Goal: Communication & Community: Share content

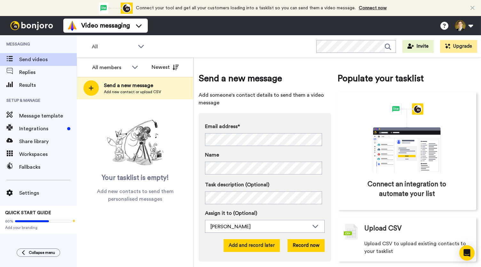
click at [251, 247] on button "Add and record later" at bounding box center [252, 245] width 56 height 13
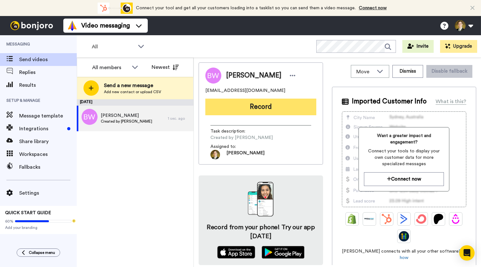
click at [263, 112] on button "Record" at bounding box center [260, 106] width 111 height 17
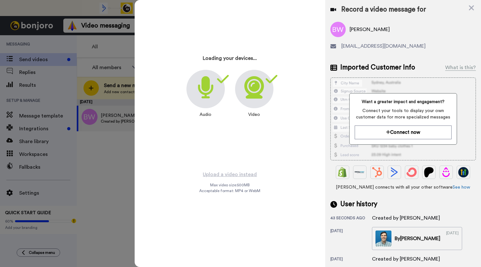
click at [472, 10] on icon at bounding box center [471, 8] width 6 height 8
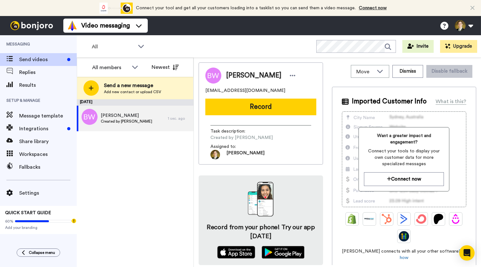
click at [267, 97] on div "Bill Wimsatt wawimsatt@gmail.com Record Task description : Created by David Lau…" at bounding box center [261, 113] width 124 height 102
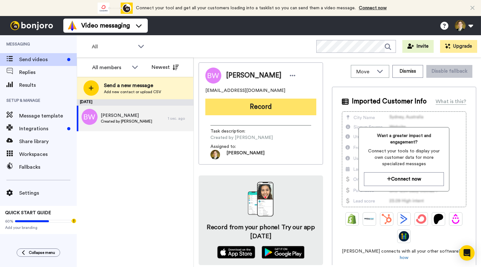
click at [260, 101] on button "Record" at bounding box center [260, 106] width 111 height 17
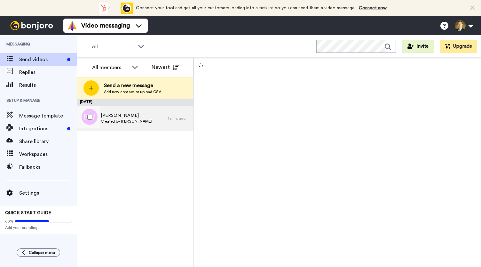
click at [122, 120] on span "Created by David Lauritzen" at bounding box center [126, 121] width 51 height 5
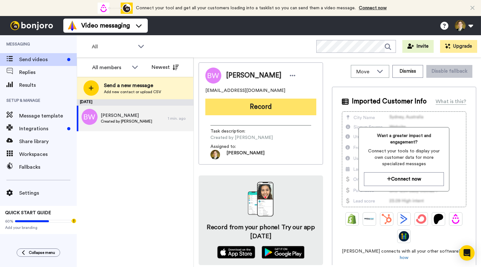
click at [236, 109] on button "Record" at bounding box center [260, 106] width 111 height 17
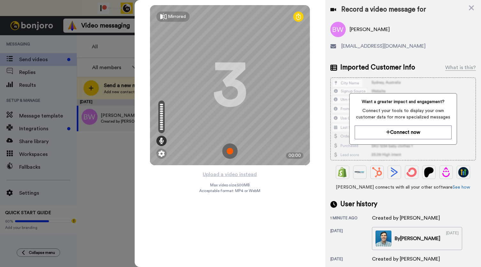
click at [230, 148] on img at bounding box center [229, 150] width 15 height 15
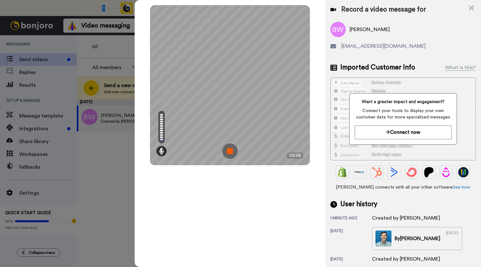
click at [230, 148] on img at bounding box center [229, 150] width 15 height 15
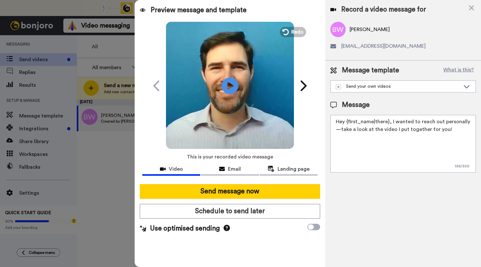
click at [232, 84] on icon at bounding box center [230, 85] width 17 height 17
click at [227, 170] on div "Email" at bounding box center [230, 169] width 58 height 8
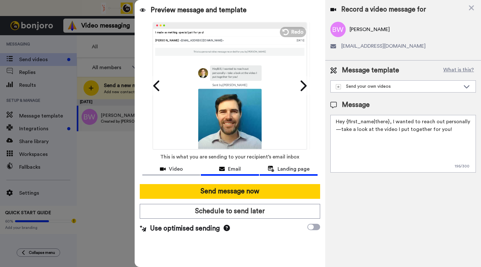
click at [284, 170] on span "Landing page" at bounding box center [294, 169] width 32 height 8
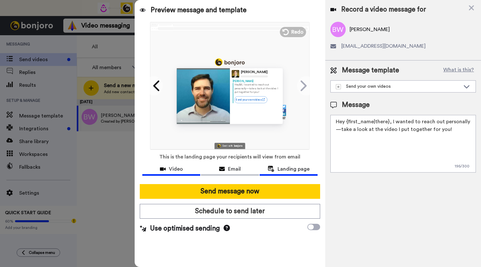
click at [179, 172] on span "Video" at bounding box center [176, 169] width 14 height 8
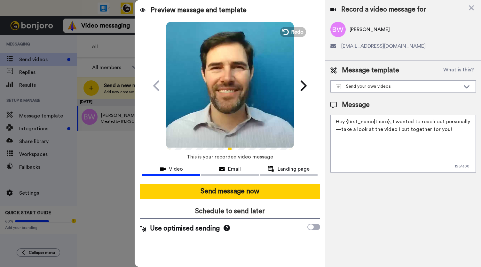
click at [227, 104] on video at bounding box center [230, 85] width 128 height 128
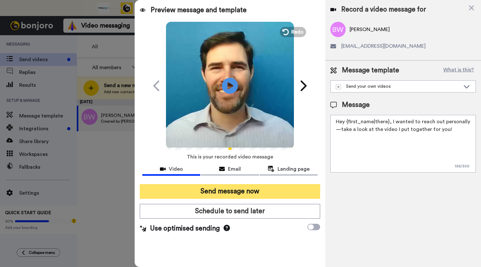
click at [239, 192] on button "Send message now" at bounding box center [230, 191] width 180 height 15
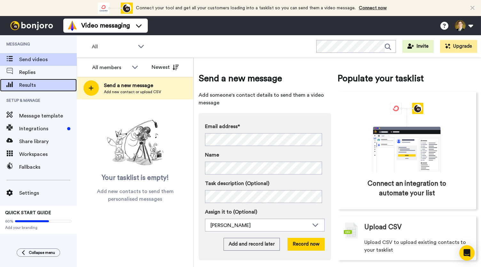
click at [27, 82] on span "Results" at bounding box center [48, 85] width 58 height 8
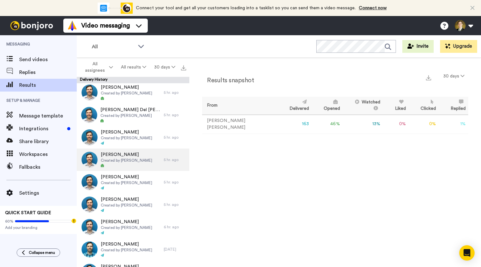
scroll to position [128, 0]
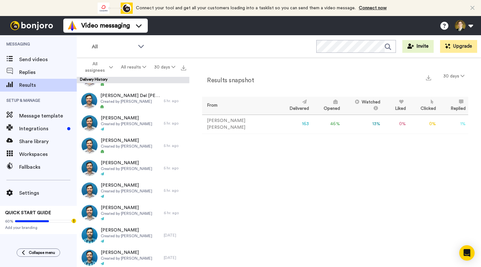
click at [3, 247] on div "Messaging Send videos Replies Results Setup & Manage Message template Integrati…" at bounding box center [38, 151] width 77 height 232
